Goal: Task Accomplishment & Management: Check status

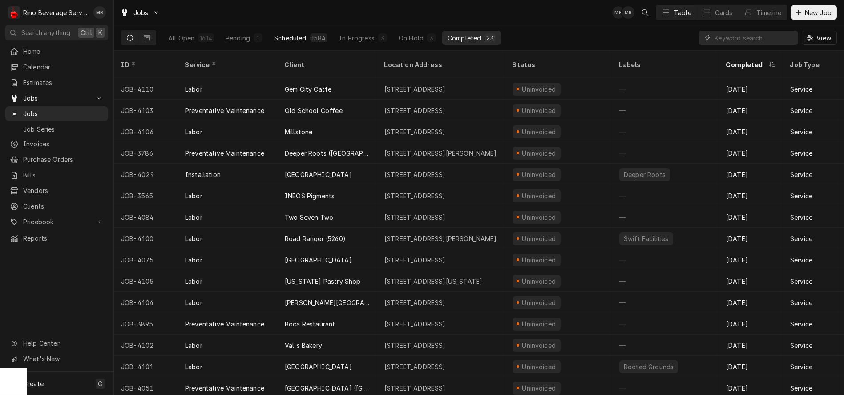
click at [283, 37] on div "Scheduled" at bounding box center [290, 37] width 32 height 9
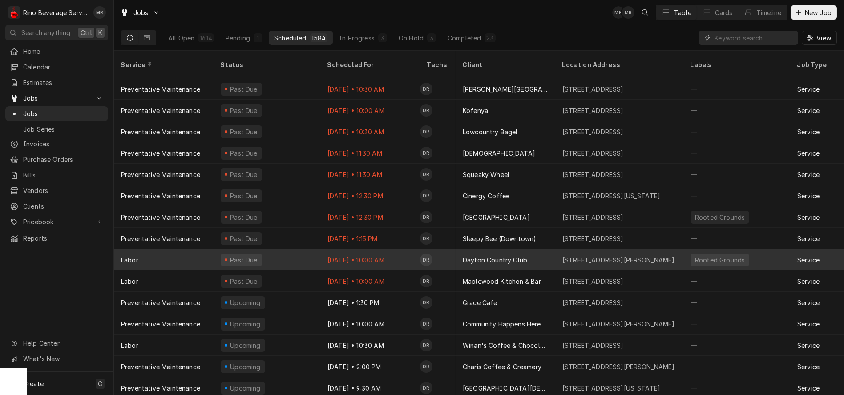
click at [293, 249] on div "Past Due" at bounding box center [267, 259] width 107 height 21
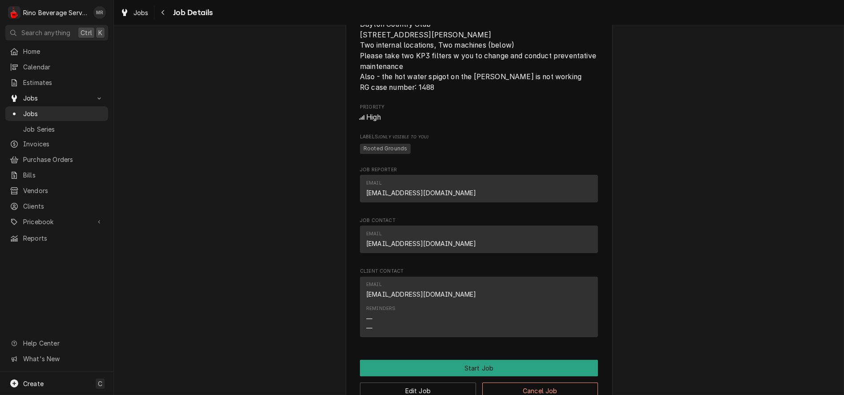
scroll to position [296, 0]
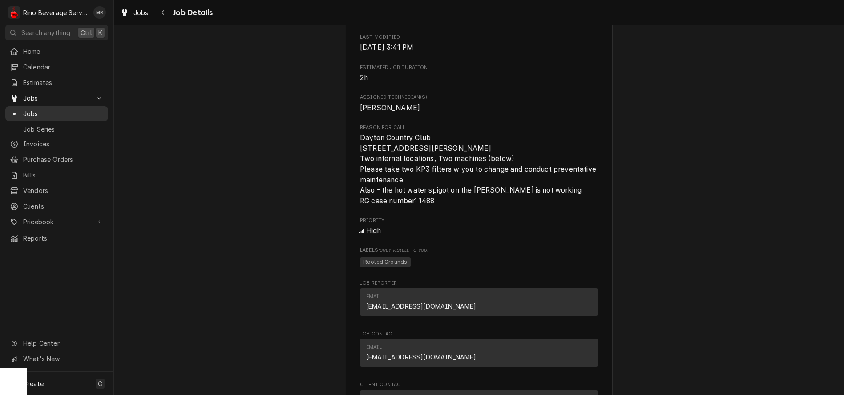
click at [48, 112] on span "Jobs" at bounding box center [63, 113] width 81 height 9
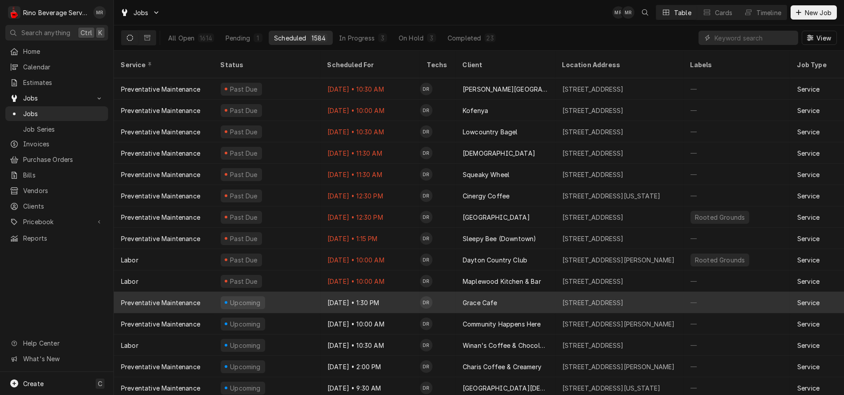
click at [404, 292] on div "Oct 13 • 1:30 PM" at bounding box center [370, 302] width 100 height 21
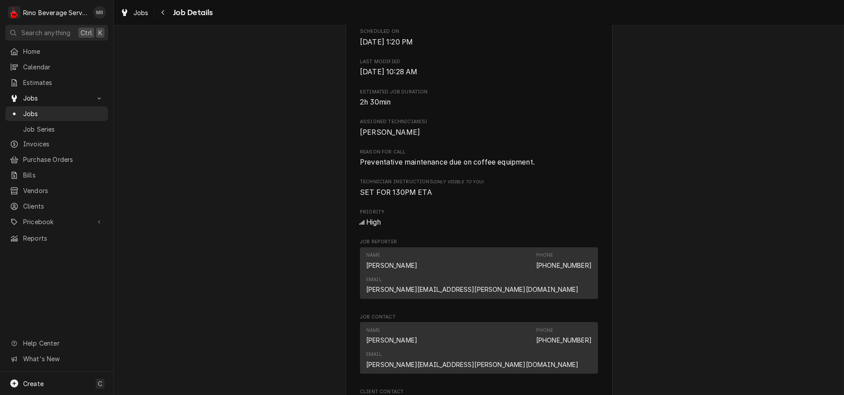
scroll to position [296, 0]
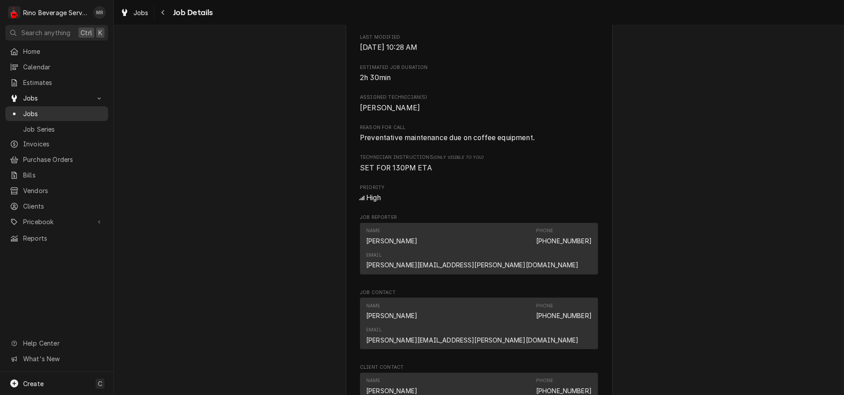
click at [57, 109] on span "Jobs" at bounding box center [63, 113] width 81 height 9
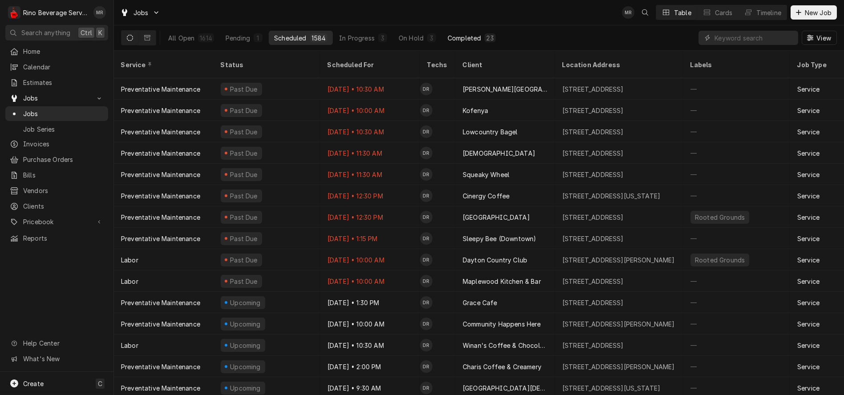
click at [474, 40] on div "Completed" at bounding box center [464, 37] width 33 height 9
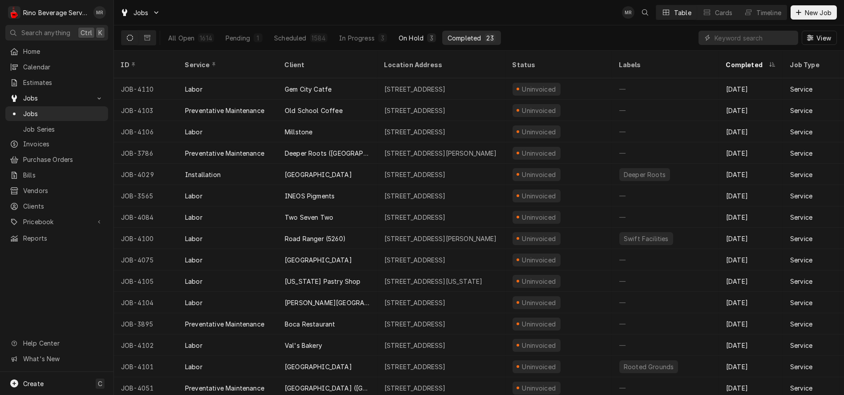
click at [413, 41] on div "On Hold" at bounding box center [411, 37] width 25 height 9
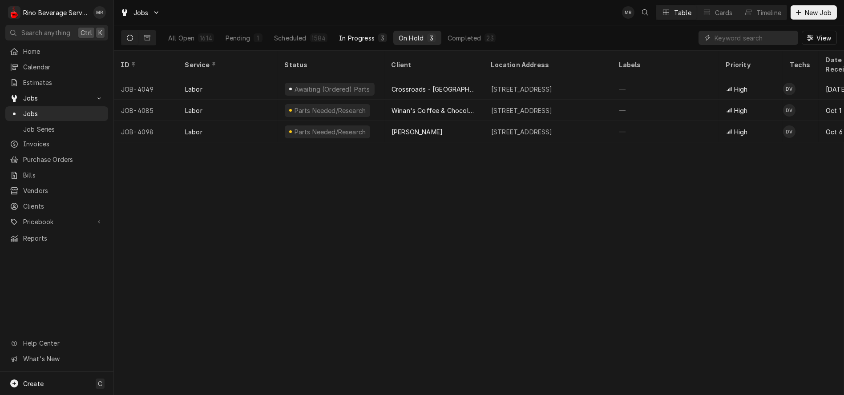
click at [360, 37] on div "In Progress" at bounding box center [357, 37] width 36 height 9
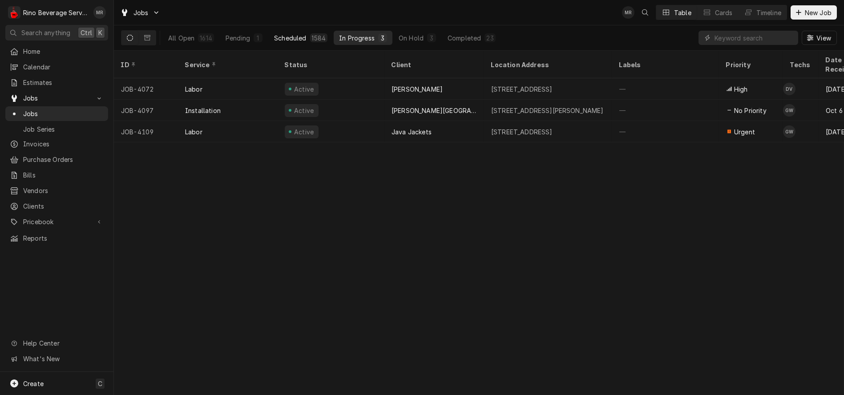
click at [302, 40] on div "Scheduled" at bounding box center [290, 37] width 32 height 9
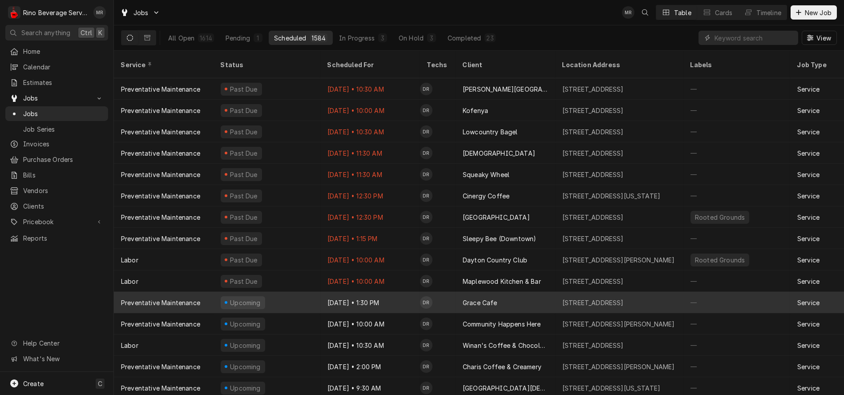
click at [306, 292] on div "Upcoming" at bounding box center [267, 302] width 107 height 21
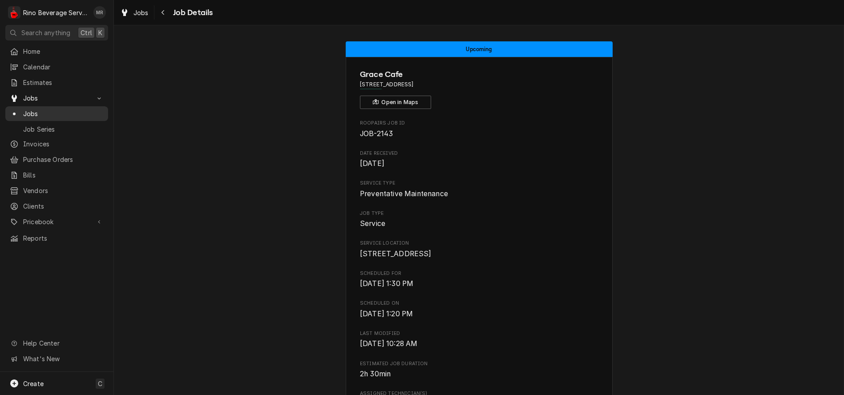
click at [47, 109] on span "Jobs" at bounding box center [63, 113] width 81 height 9
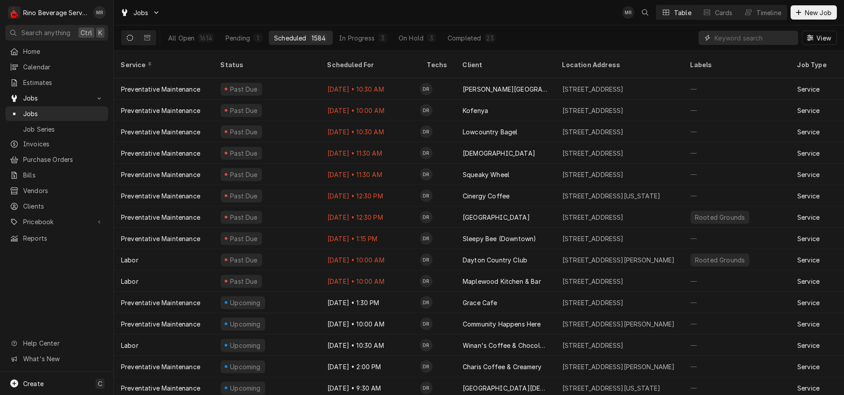
click at [725, 39] on input "Dynamic Content Wrapper" at bounding box center [754, 38] width 79 height 14
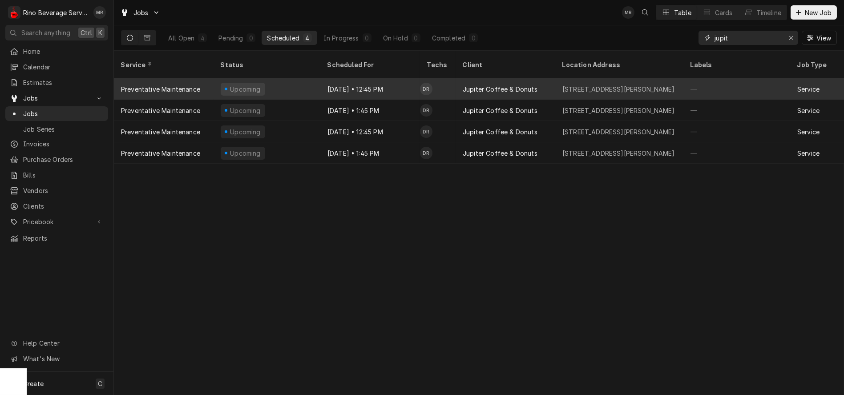
type input "jupit"
click at [318, 78] on div "Upcoming" at bounding box center [267, 88] width 107 height 21
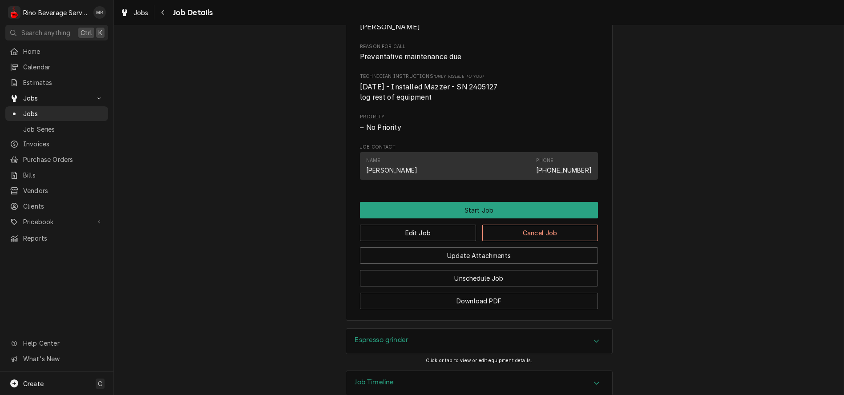
scroll to position [449, 0]
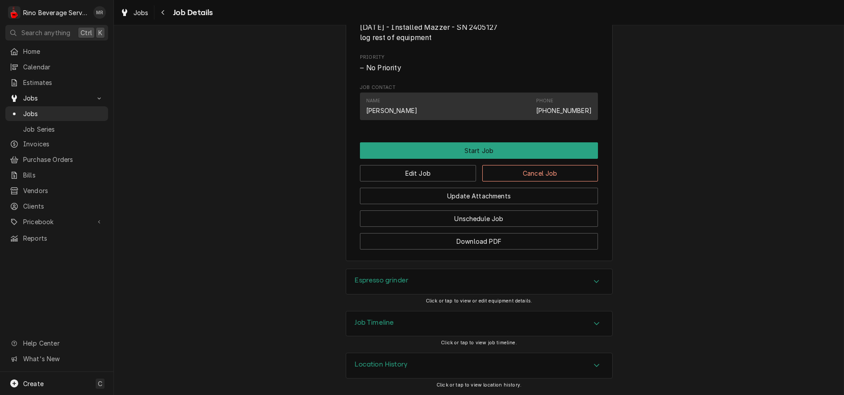
click at [594, 365] on icon "Accordion Header" at bounding box center [597, 365] width 6 height 7
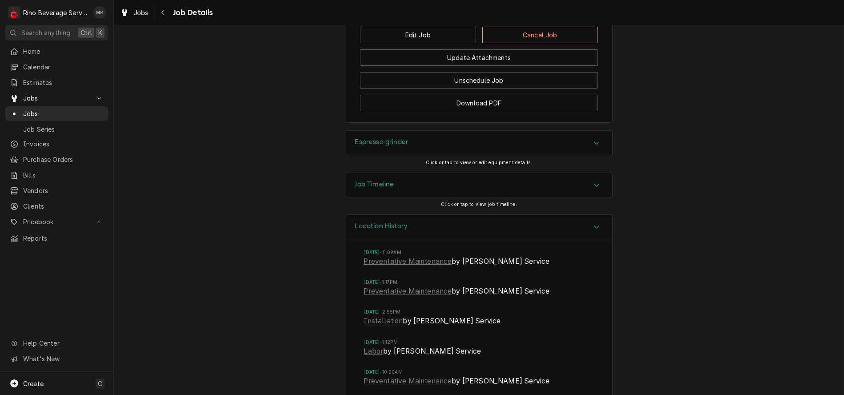
scroll to position [630, 0]
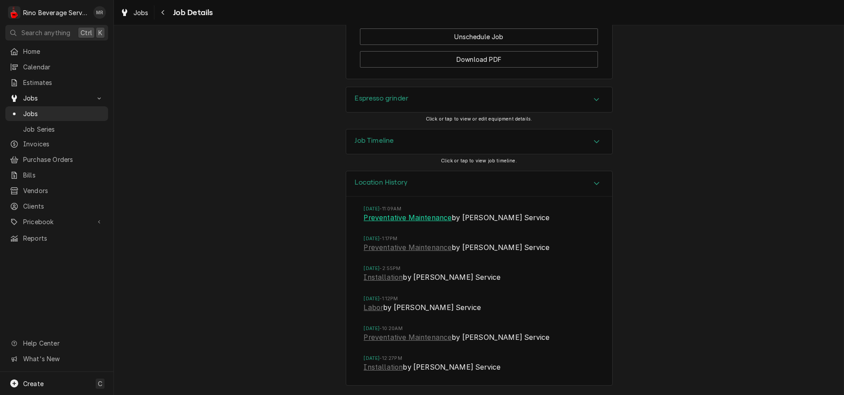
click at [388, 218] on link "Preventative Maintenance" at bounding box center [408, 218] width 88 height 11
click at [34, 109] on span "Jobs" at bounding box center [63, 113] width 81 height 9
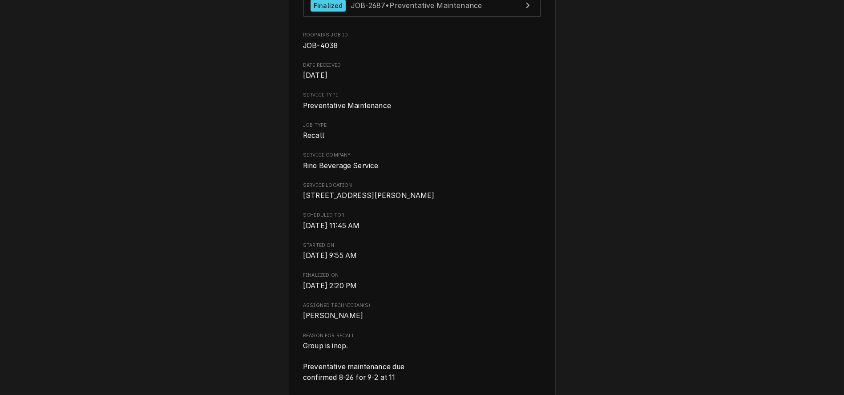
scroll to position [650, 0]
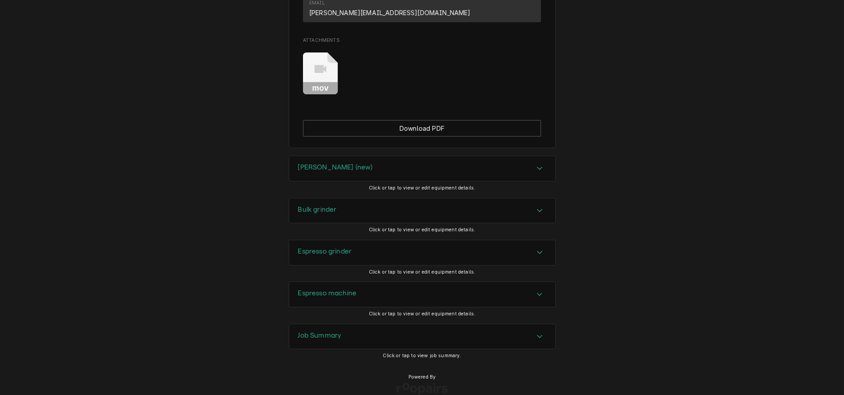
click at [533, 331] on div "Accordion Header" at bounding box center [539, 336] width 13 height 11
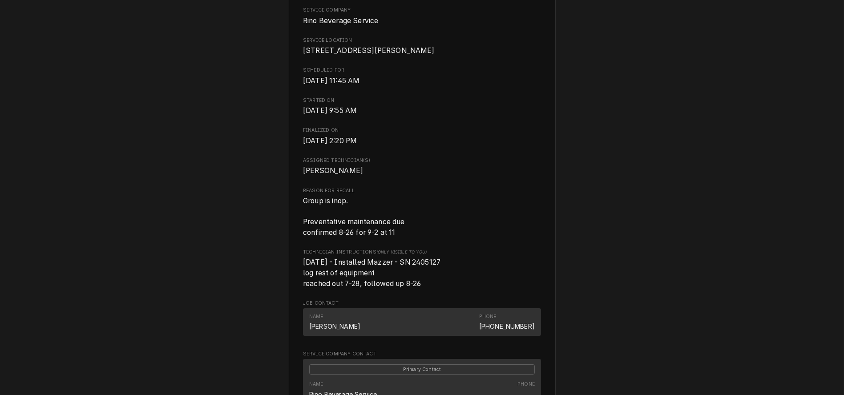
scroll to position [0, 0]
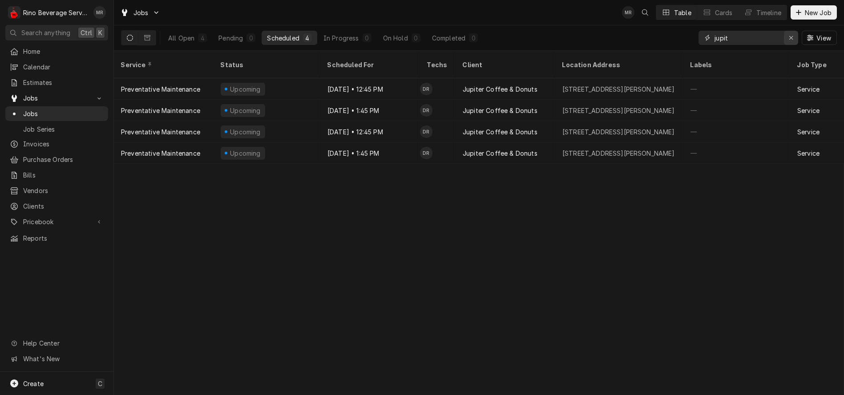
click at [791, 35] on icon "Erase input" at bounding box center [791, 38] width 5 height 6
